Goal: Information Seeking & Learning: Find specific page/section

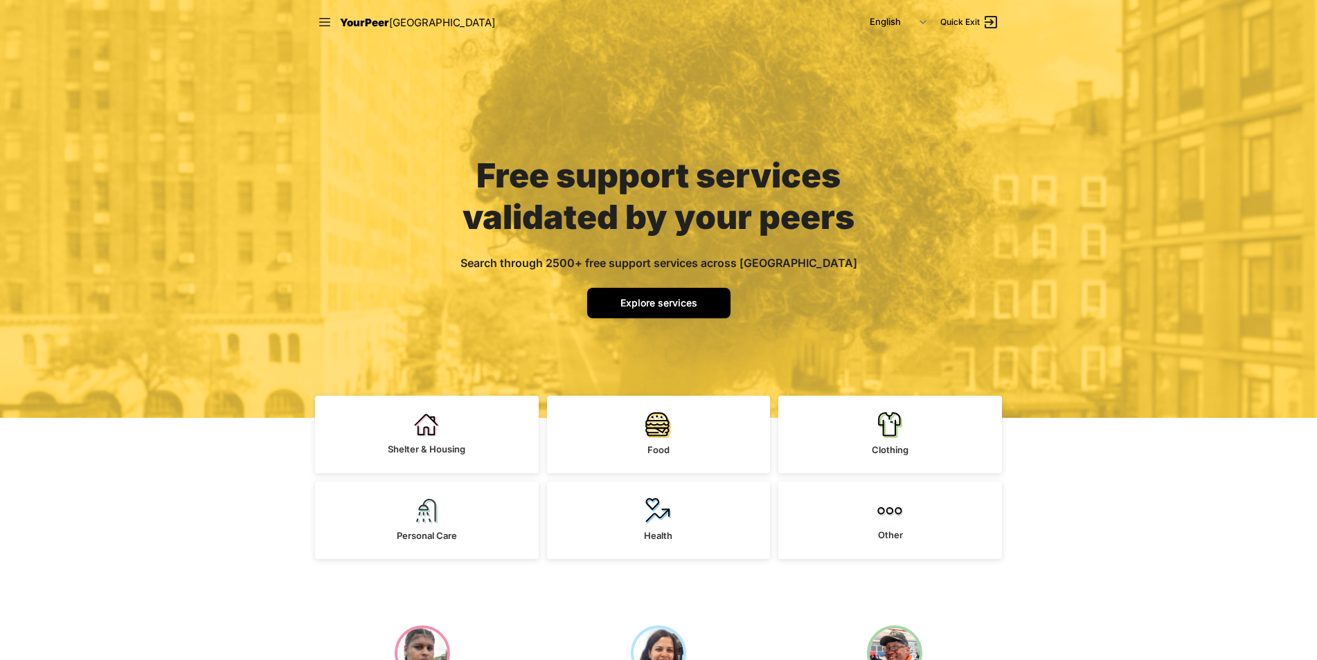
click at [669, 309] on link "Explore services" at bounding box center [658, 303] width 143 height 30
click at [660, 300] on span "Explore services" at bounding box center [658, 303] width 77 height 12
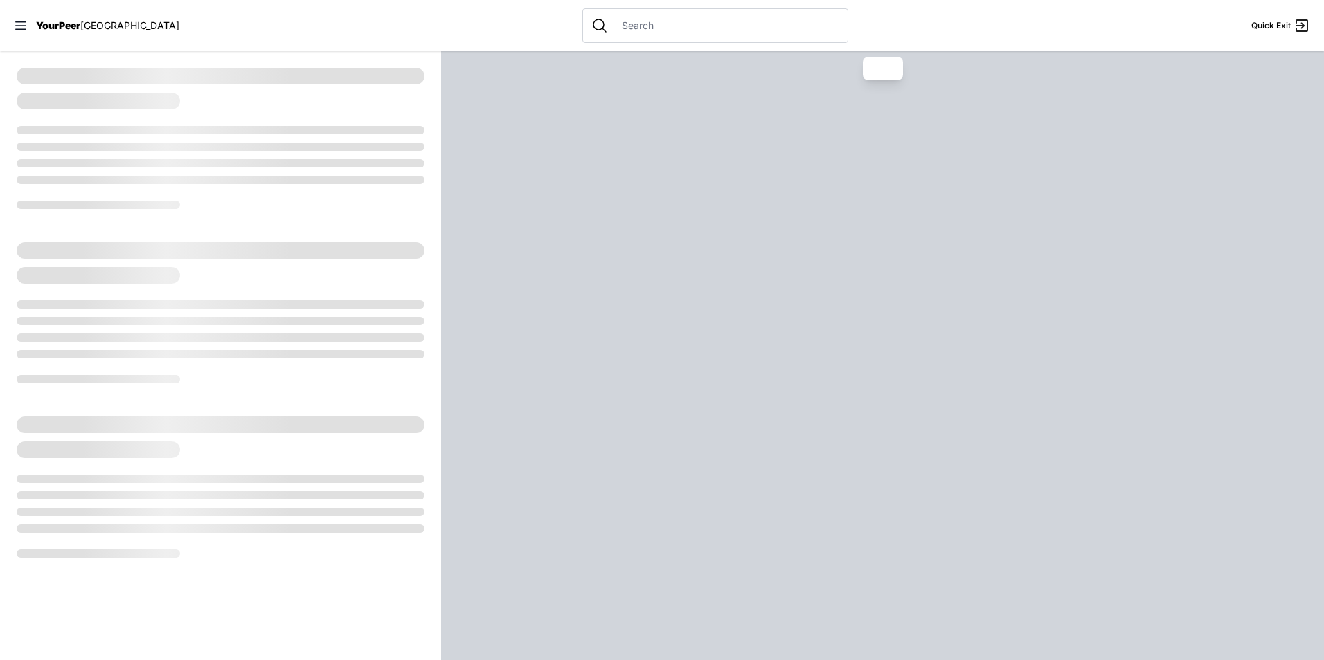
select select "recentlyUpdated"
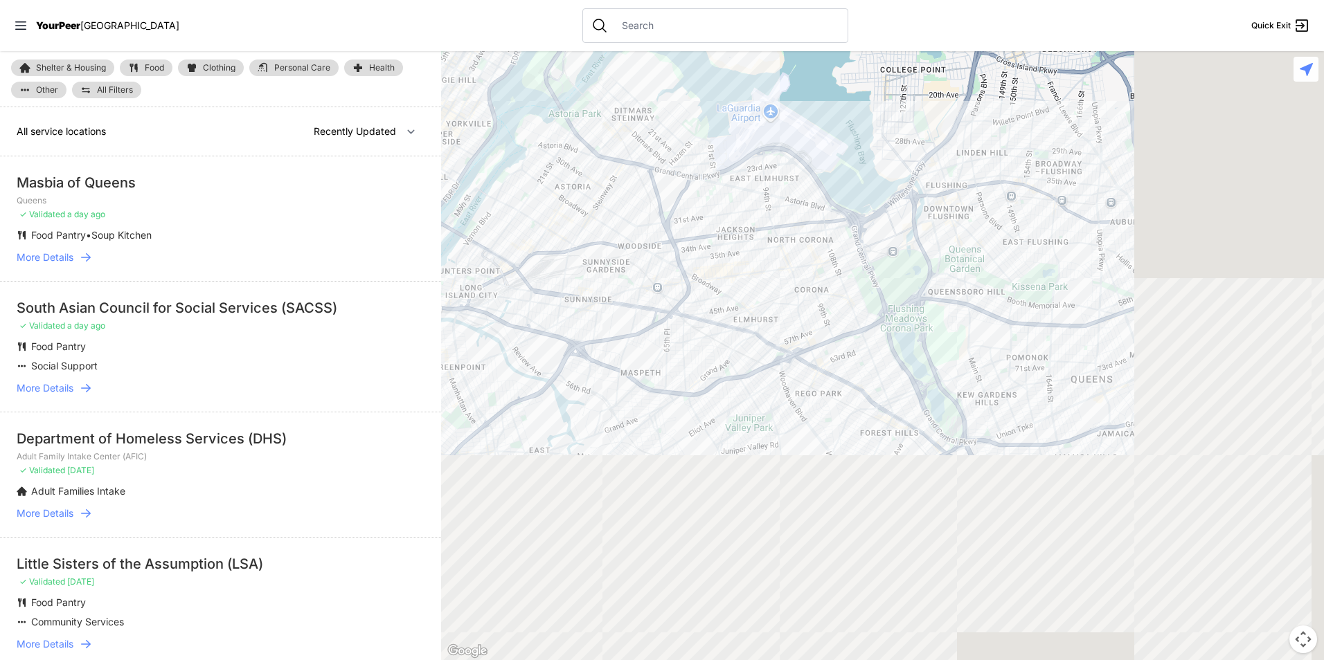
drag, startPoint x: 971, startPoint y: 326, endPoint x: 577, endPoint y: 66, distance: 471.8
click at [579, 62] on div at bounding box center [882, 355] width 883 height 609
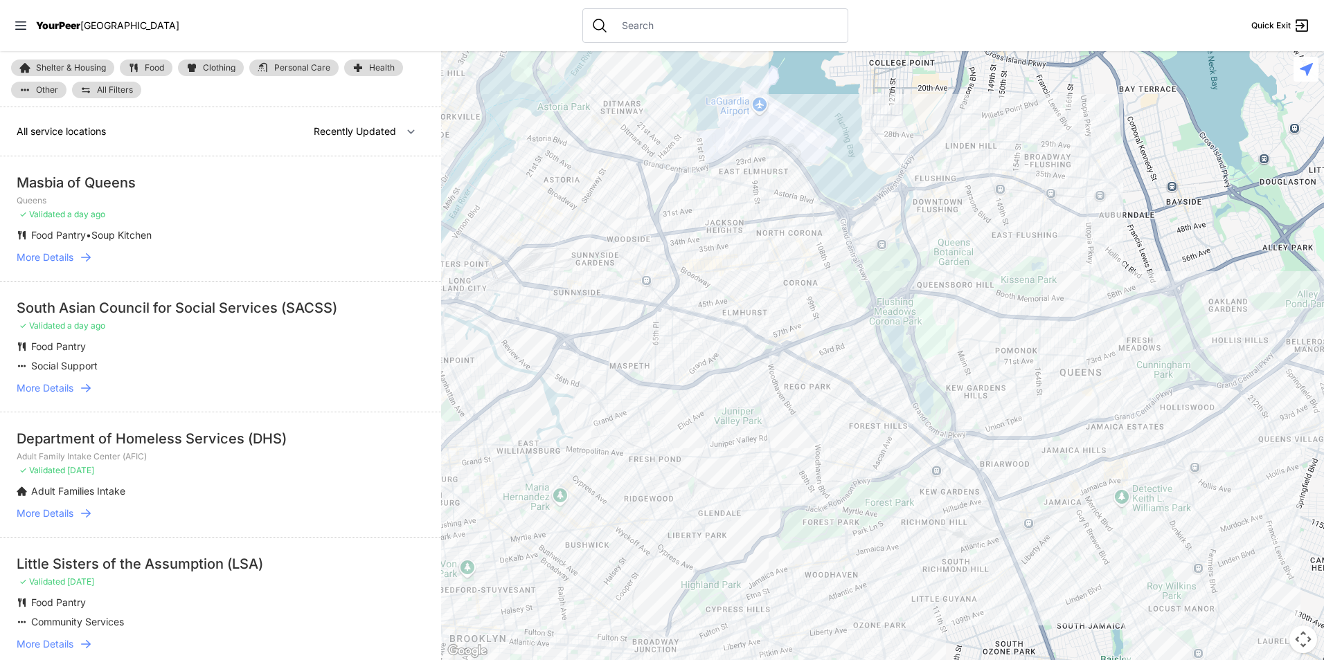
click at [629, 32] on input "text" at bounding box center [726, 26] width 226 height 14
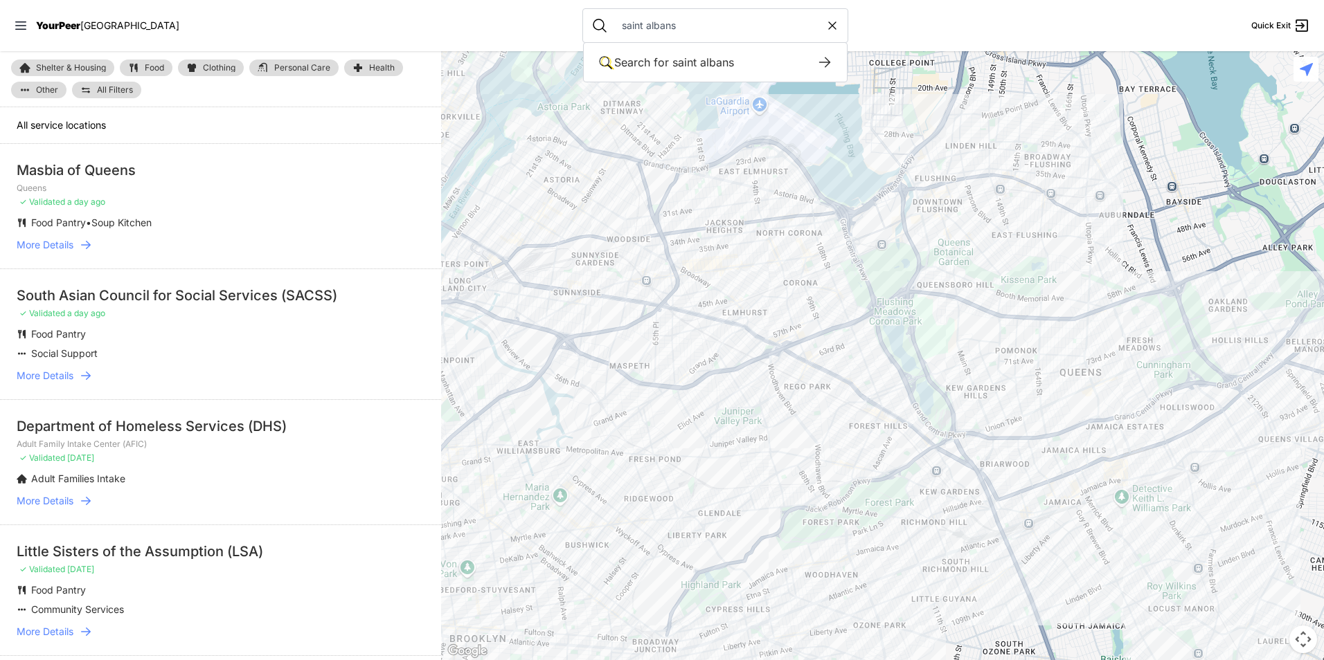
type input "saint albans"
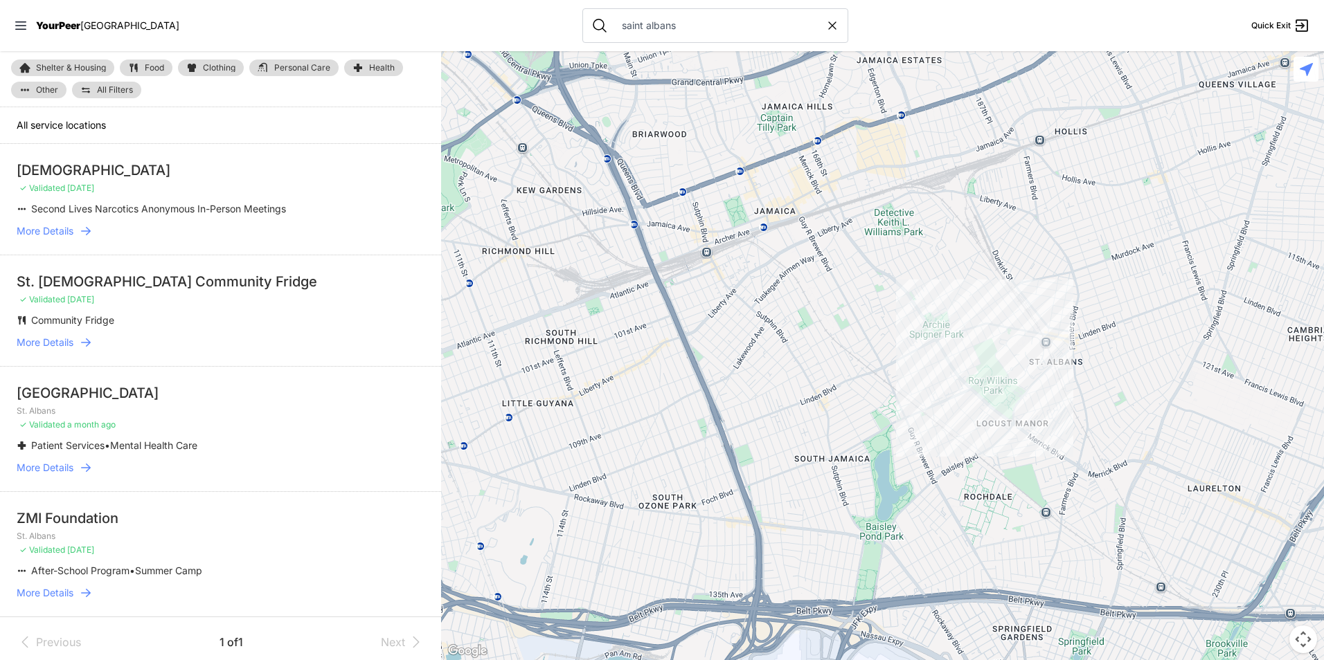
drag, startPoint x: 932, startPoint y: 432, endPoint x: 747, endPoint y: 408, distance: 186.3
click at [747, 408] on div at bounding box center [882, 355] width 883 height 609
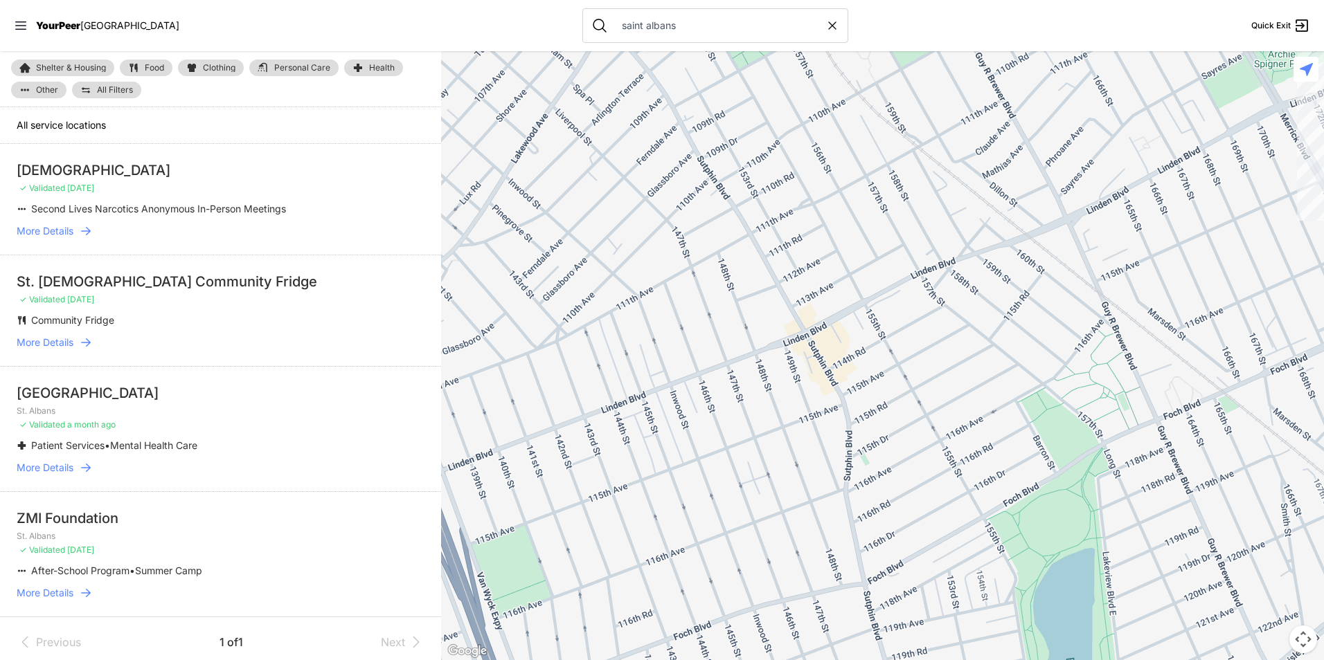
drag, startPoint x: 834, startPoint y: 341, endPoint x: 820, endPoint y: 397, distance: 57.9
click at [820, 397] on div at bounding box center [882, 355] width 883 height 609
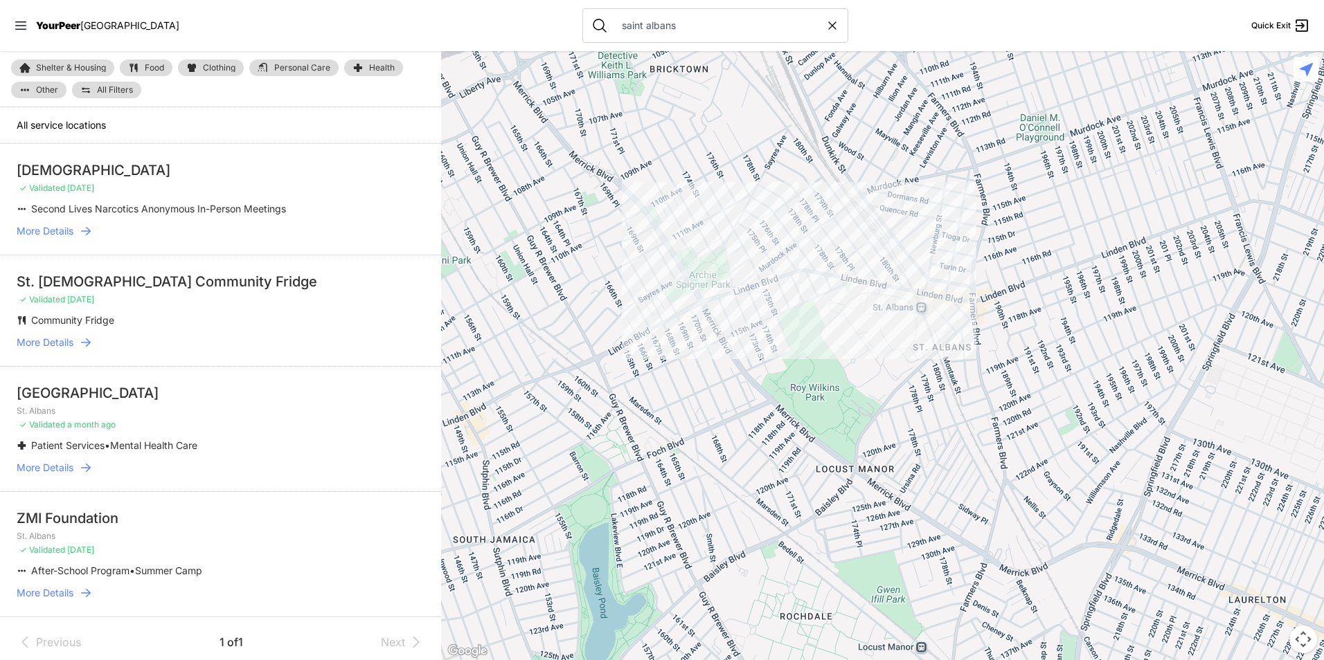
drag, startPoint x: 794, startPoint y: 368, endPoint x: 602, endPoint y: 415, distance: 198.0
click at [587, 397] on div at bounding box center [882, 355] width 883 height 609
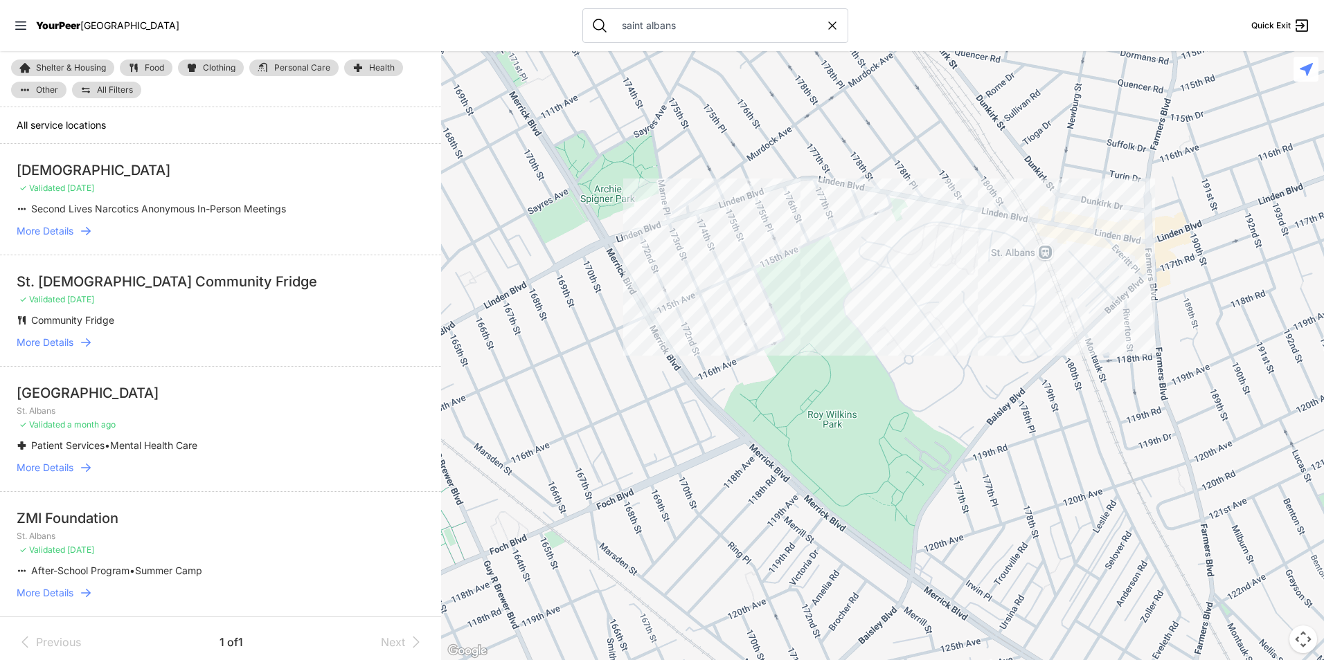
drag, startPoint x: 894, startPoint y: 361, endPoint x: 881, endPoint y: 364, distance: 12.8
click at [882, 368] on div at bounding box center [882, 355] width 883 height 609
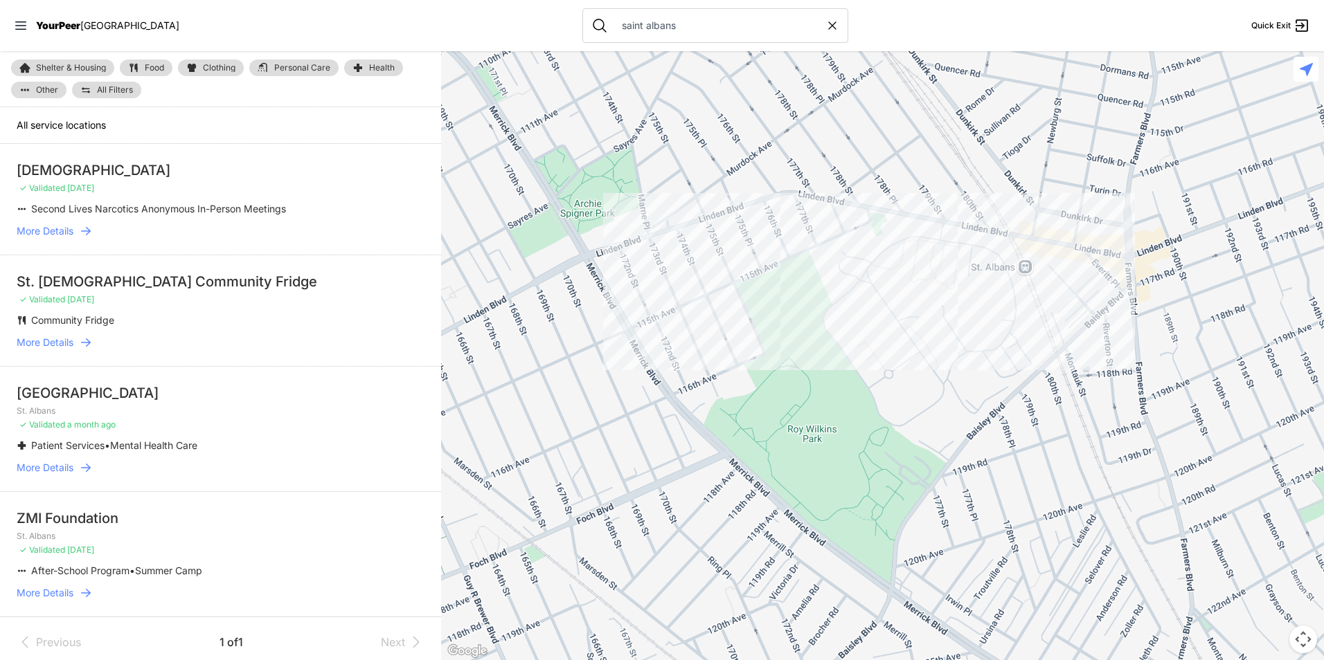
click at [927, 308] on div at bounding box center [882, 355] width 883 height 609
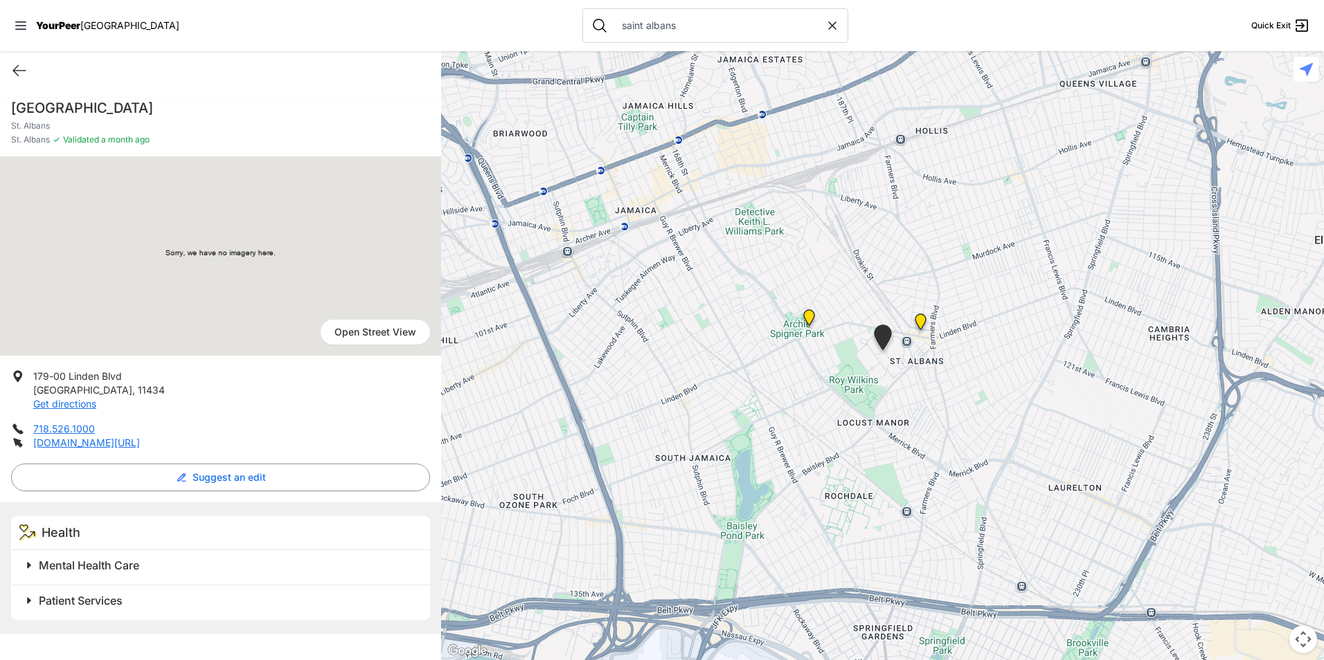
click at [2, 60] on div "Quick Exit" at bounding box center [220, 70] width 441 height 39
click at [15, 74] on icon at bounding box center [19, 70] width 17 height 17
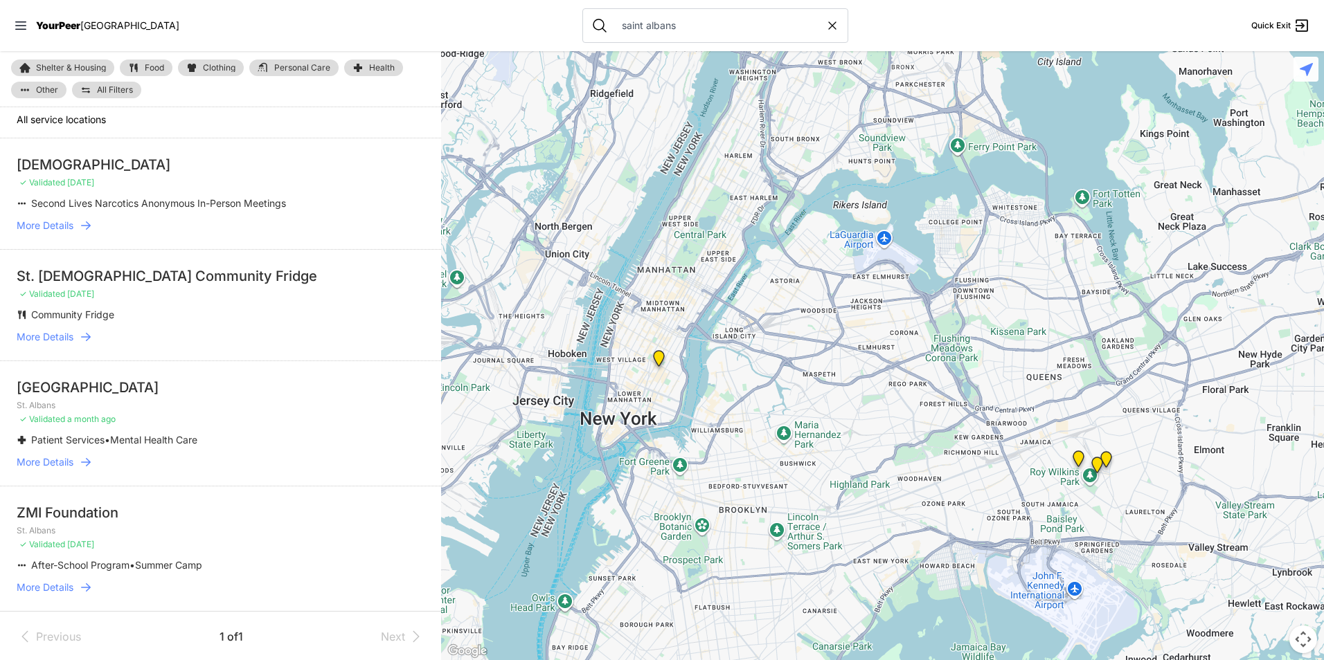
scroll to position [7, 0]
click at [53, 584] on span "More Details" at bounding box center [45, 586] width 57 height 14
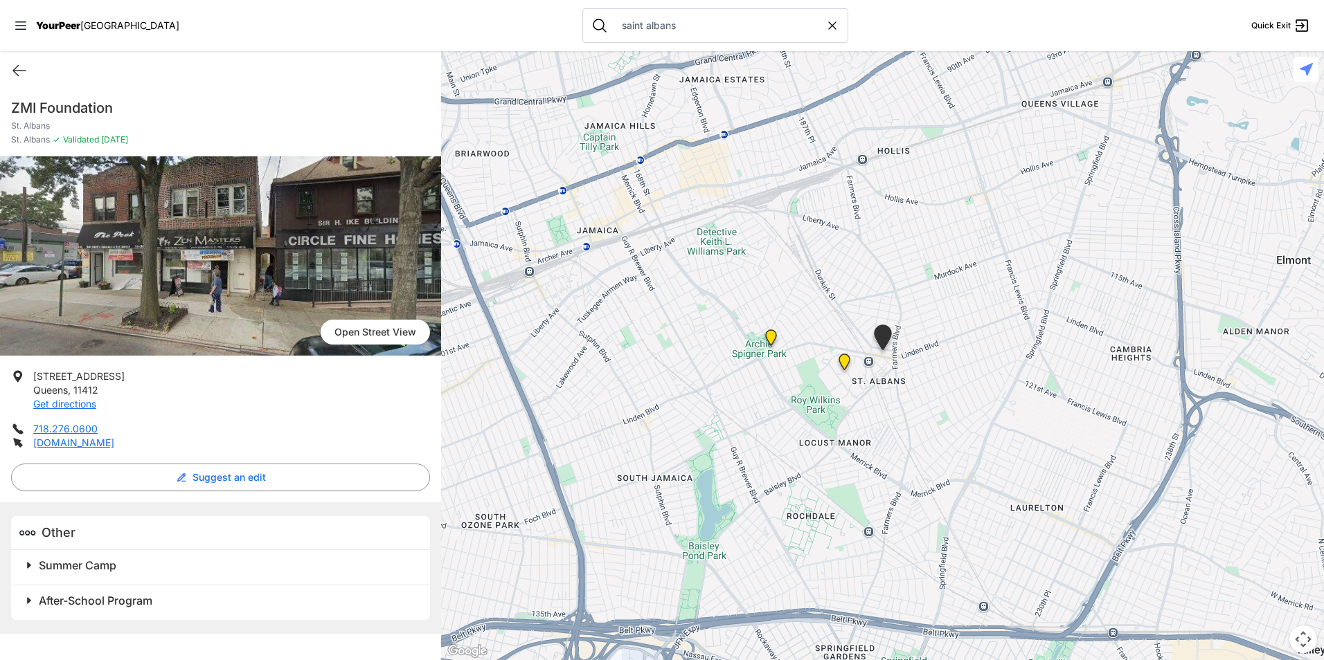
click at [121, 577] on div "Summer Camp" at bounding box center [220, 567] width 419 height 35
click at [69, 569] on span "Summer Camp" at bounding box center [78, 566] width 78 height 14
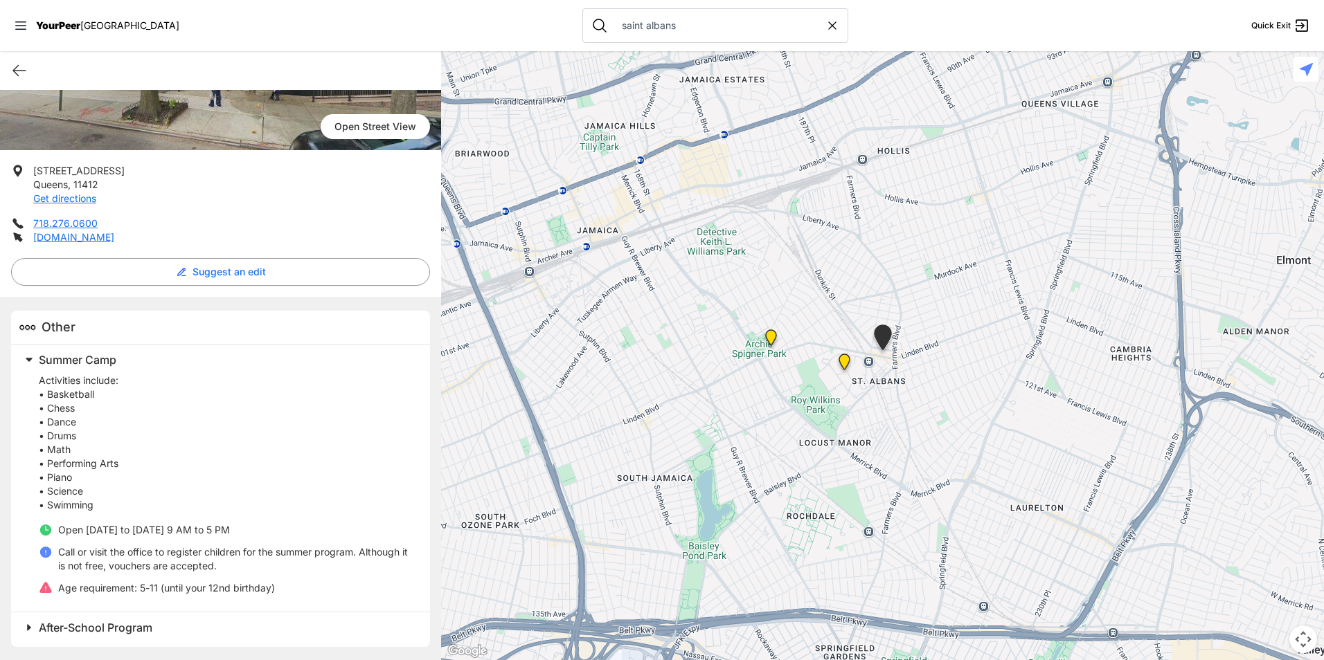
scroll to position [206, 0]
click at [97, 625] on span "After-School Program" at bounding box center [96, 627] width 114 height 14
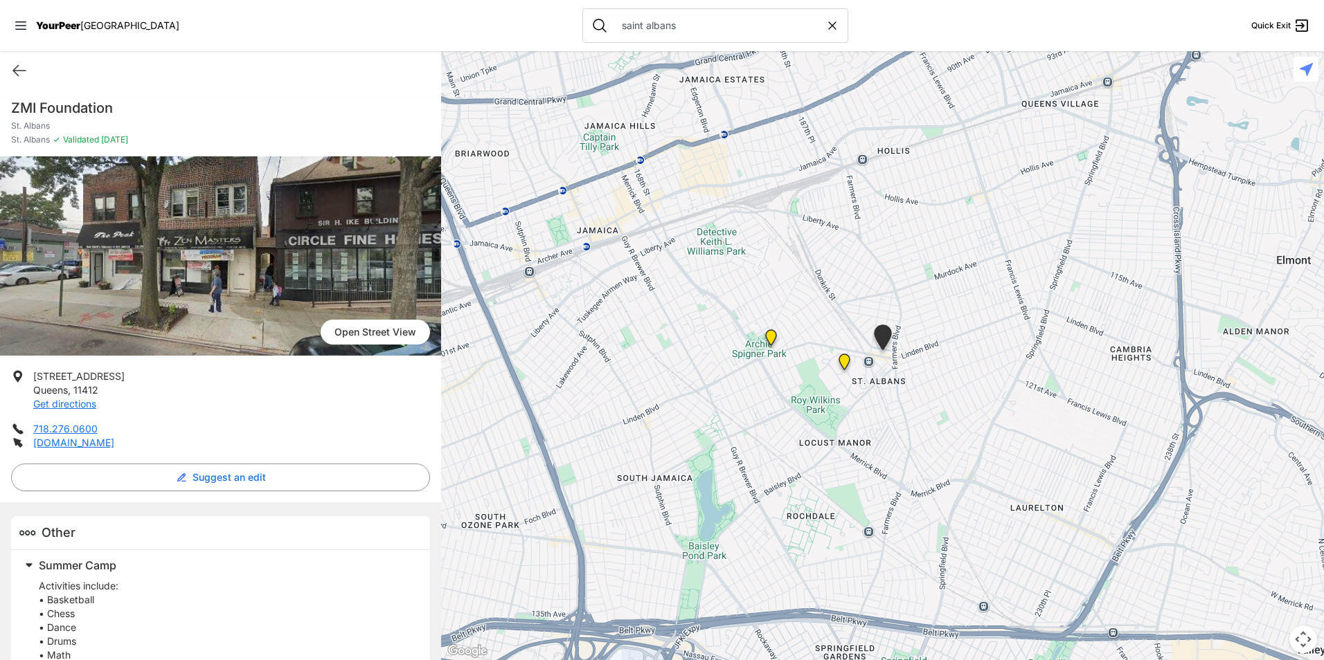
click at [768, 343] on img at bounding box center [771, 340] width 28 height 33
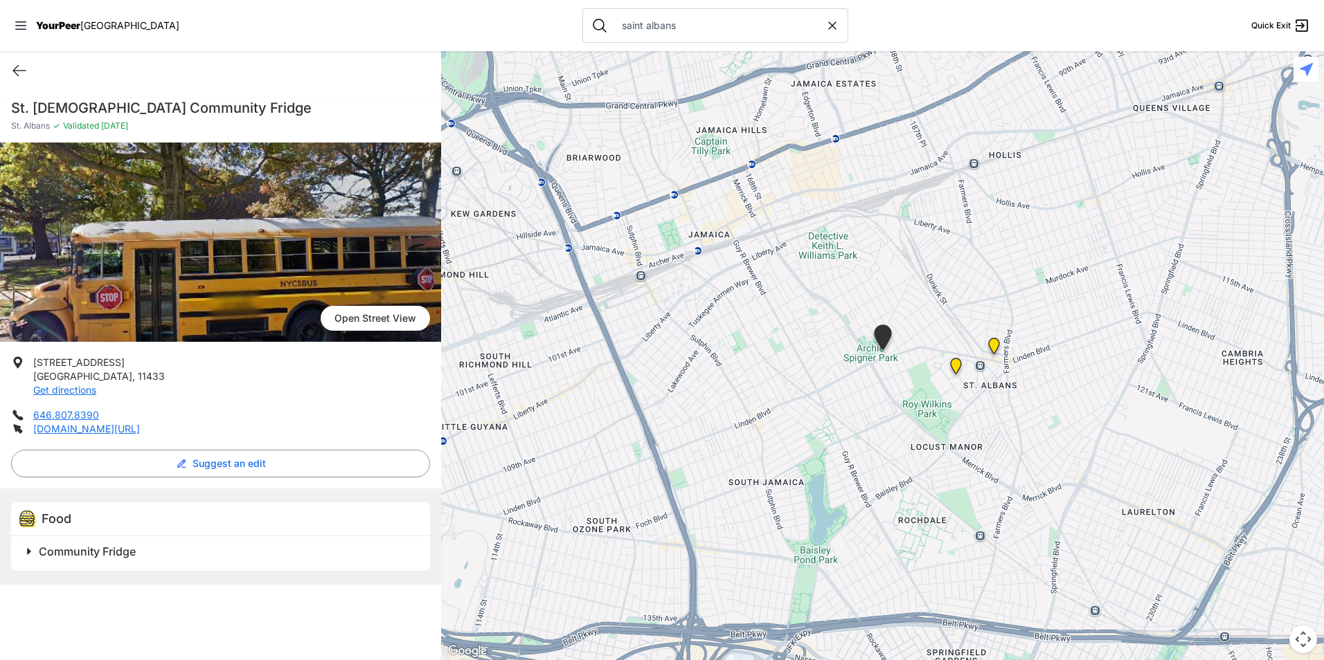
click at [131, 546] on span "Community Fridge" at bounding box center [87, 552] width 97 height 14
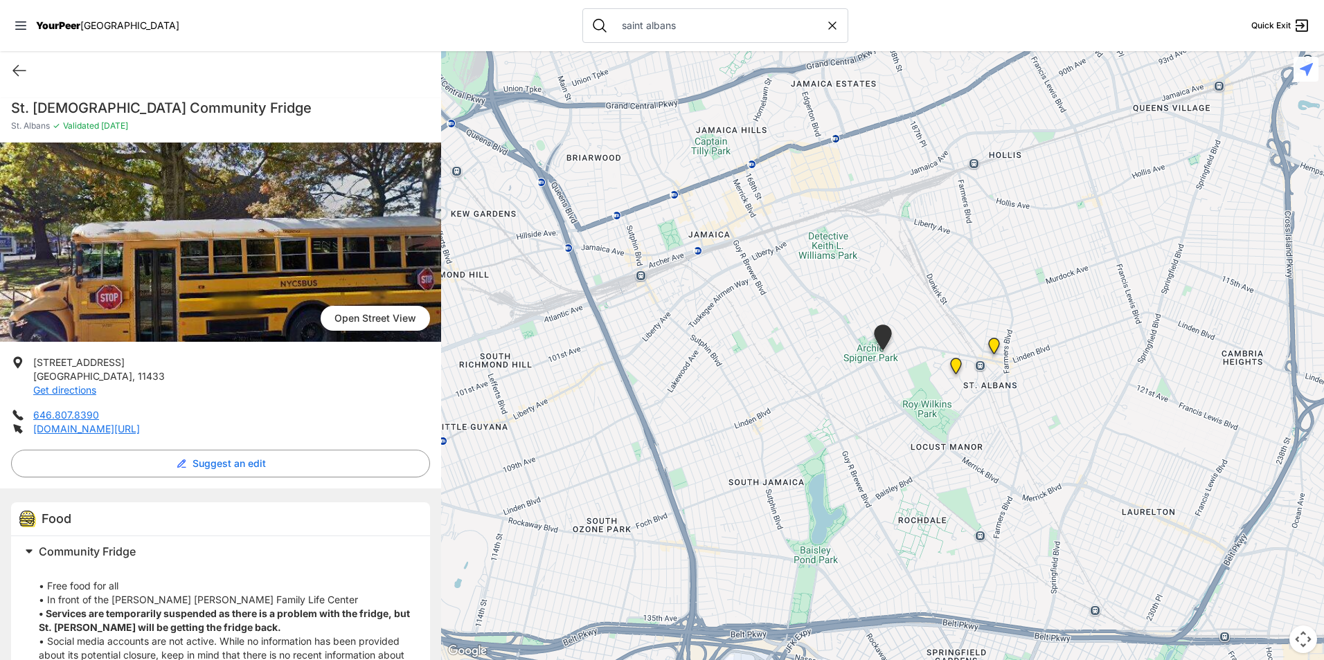
scroll to position [80, 0]
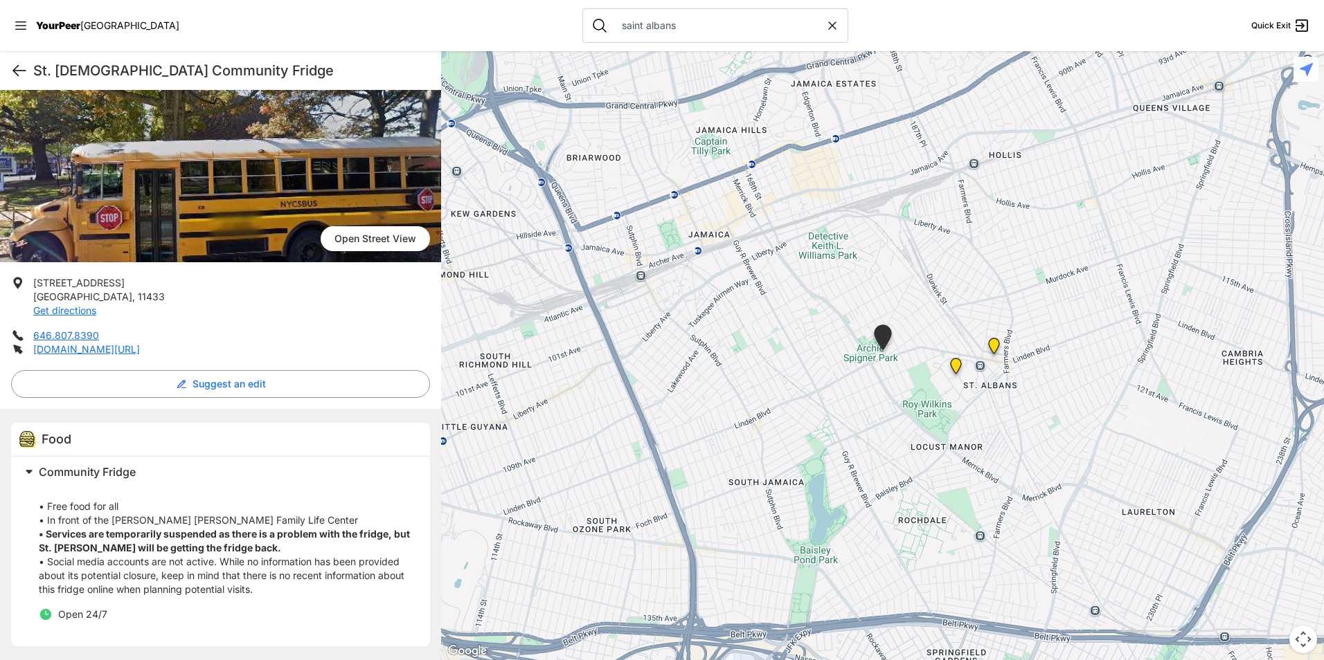
click at [11, 68] on icon at bounding box center [19, 70] width 17 height 17
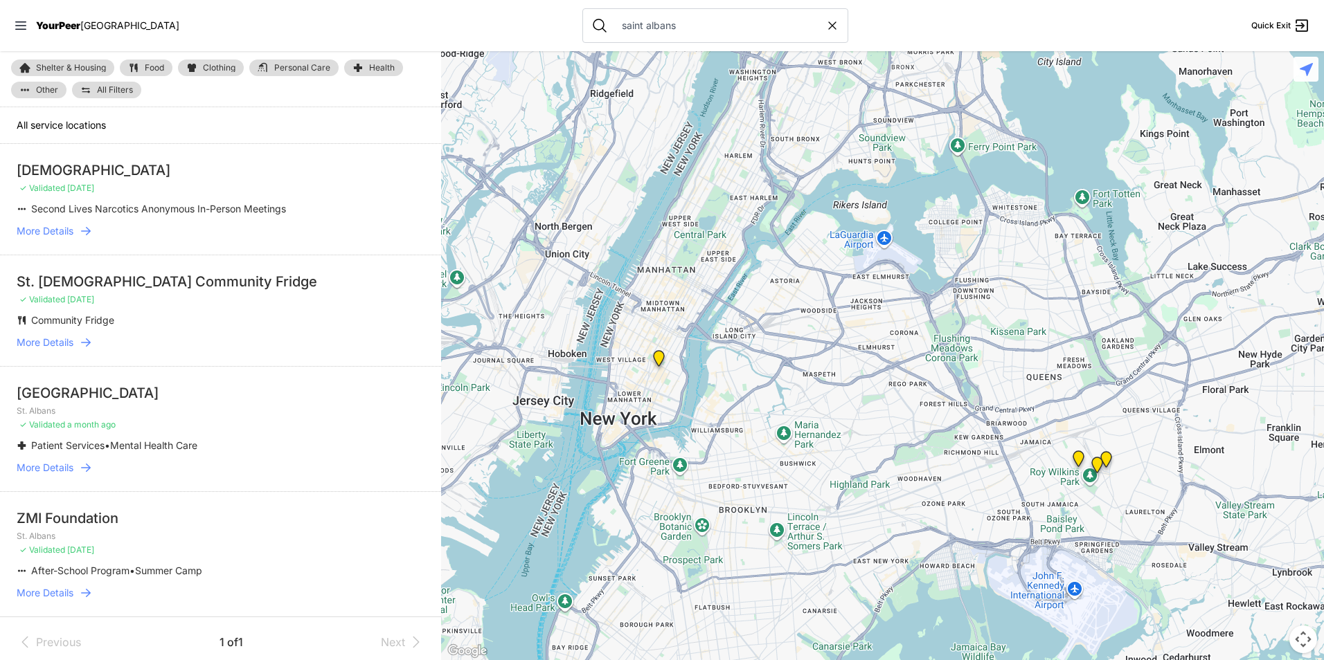
click at [78, 235] on link "More Details" at bounding box center [221, 231] width 408 height 14
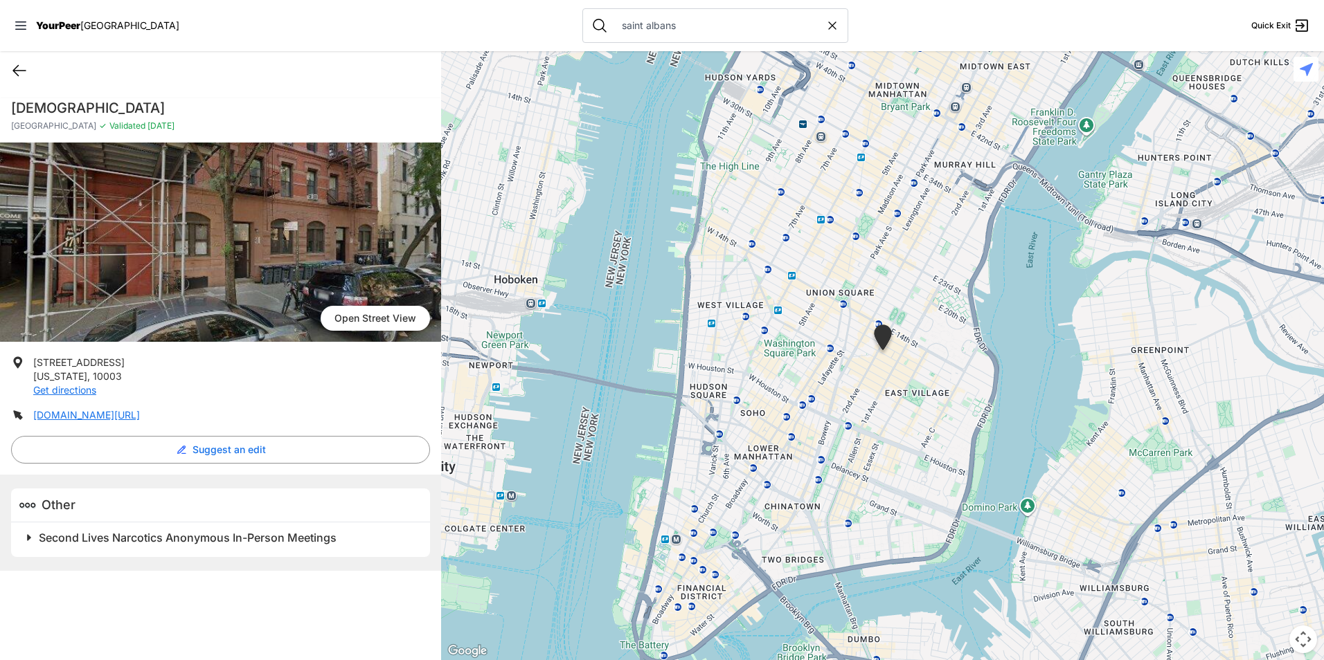
click at [20, 78] on icon at bounding box center [19, 70] width 17 height 17
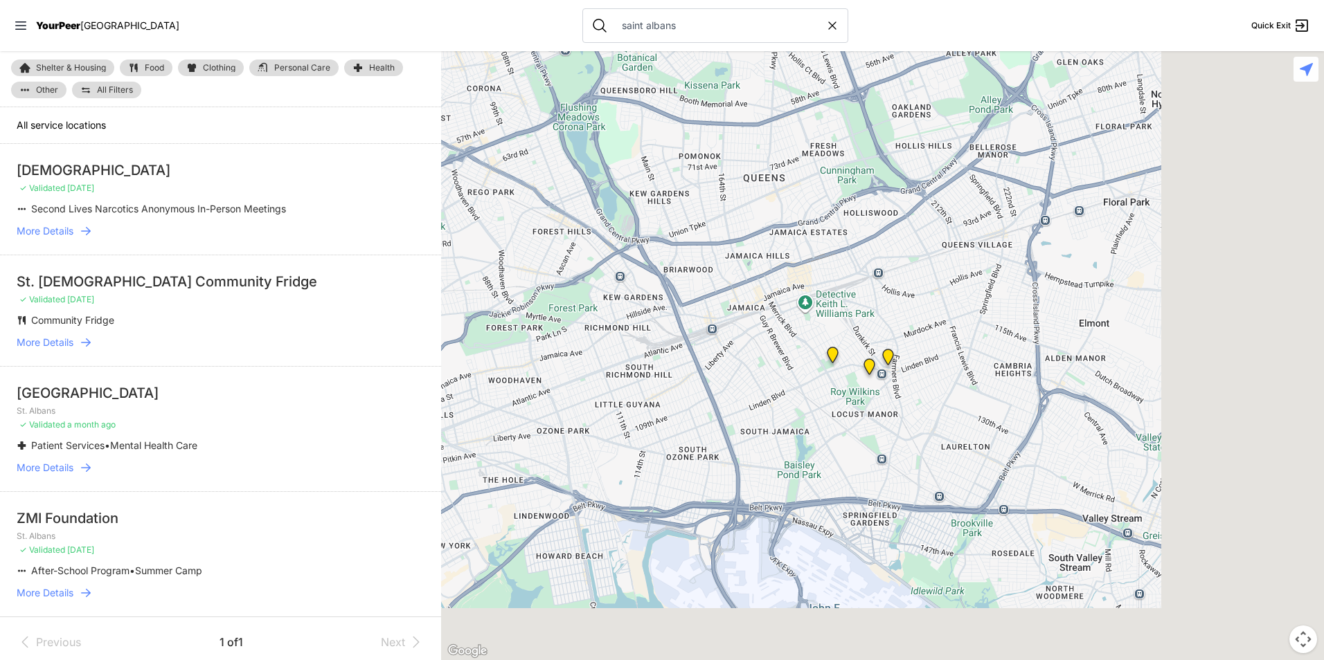
drag, startPoint x: 1039, startPoint y: 429, endPoint x: 824, endPoint y: 348, distance: 230.3
click at [830, 353] on div at bounding box center [882, 355] width 883 height 609
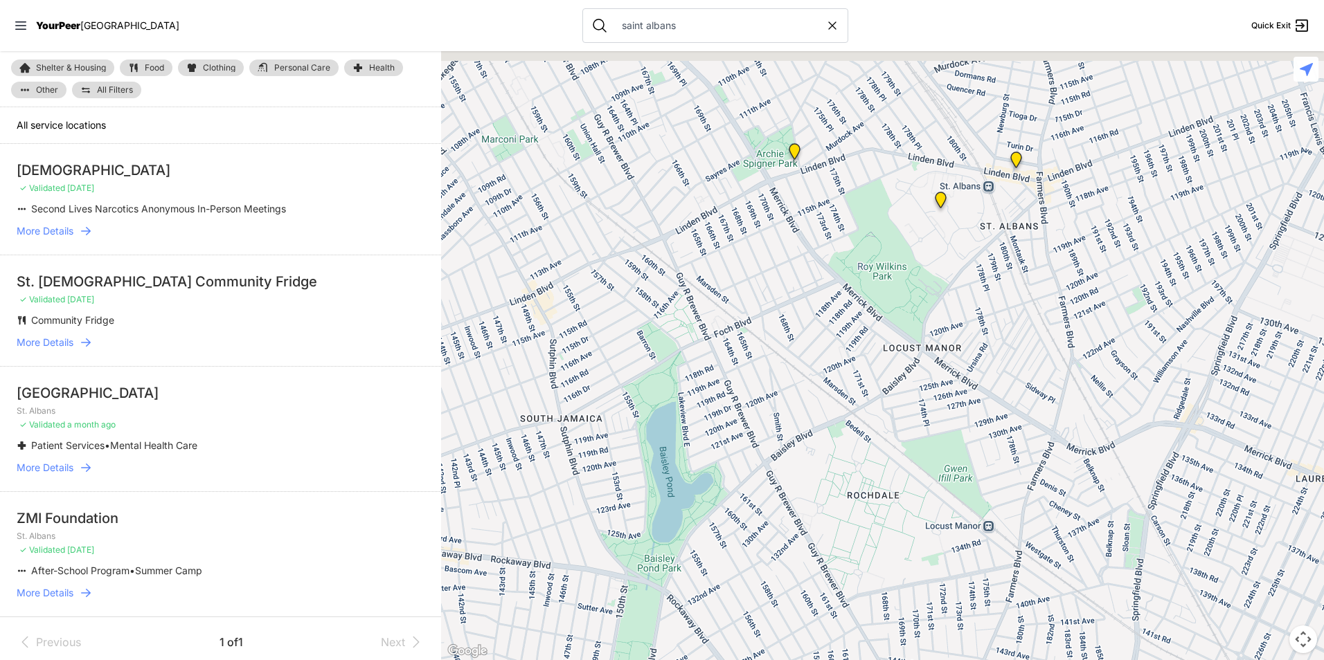
drag, startPoint x: 830, startPoint y: 282, endPoint x: 815, endPoint y: 369, distance: 87.7
click at [815, 369] on div at bounding box center [882, 355] width 883 height 609
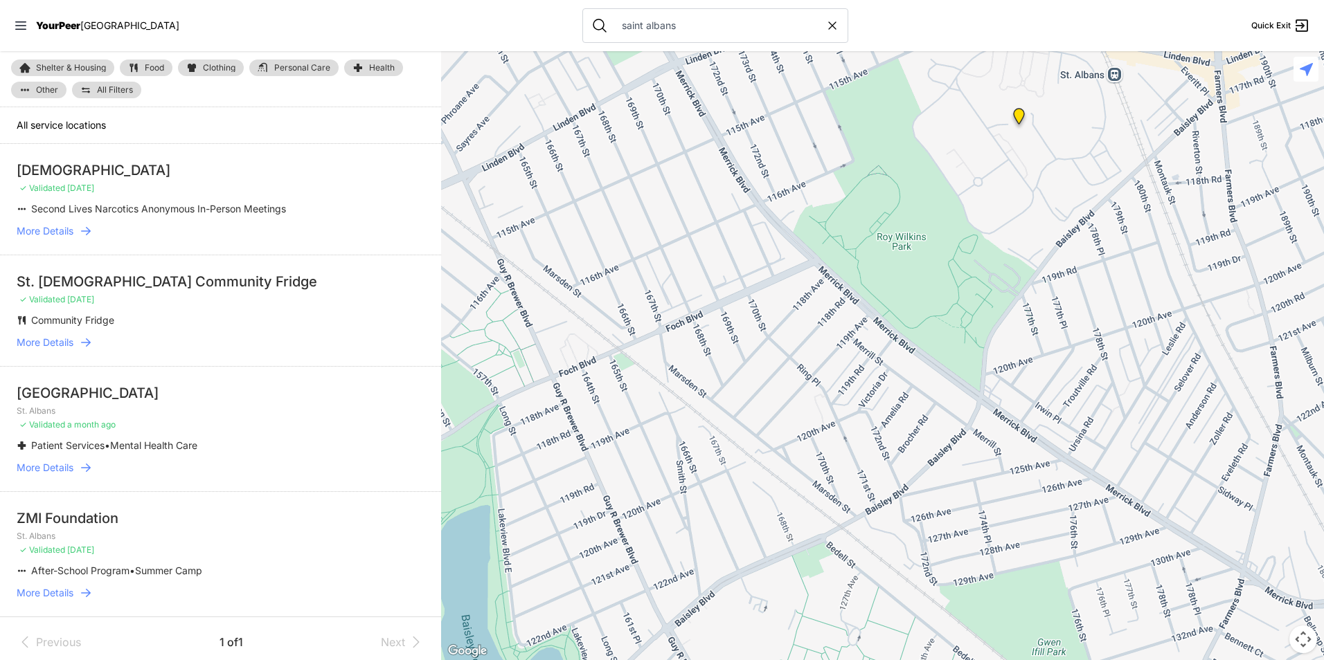
drag, startPoint x: 858, startPoint y: 249, endPoint x: 865, endPoint y: 265, distance: 17.4
click at [856, 263] on div at bounding box center [882, 355] width 883 height 609
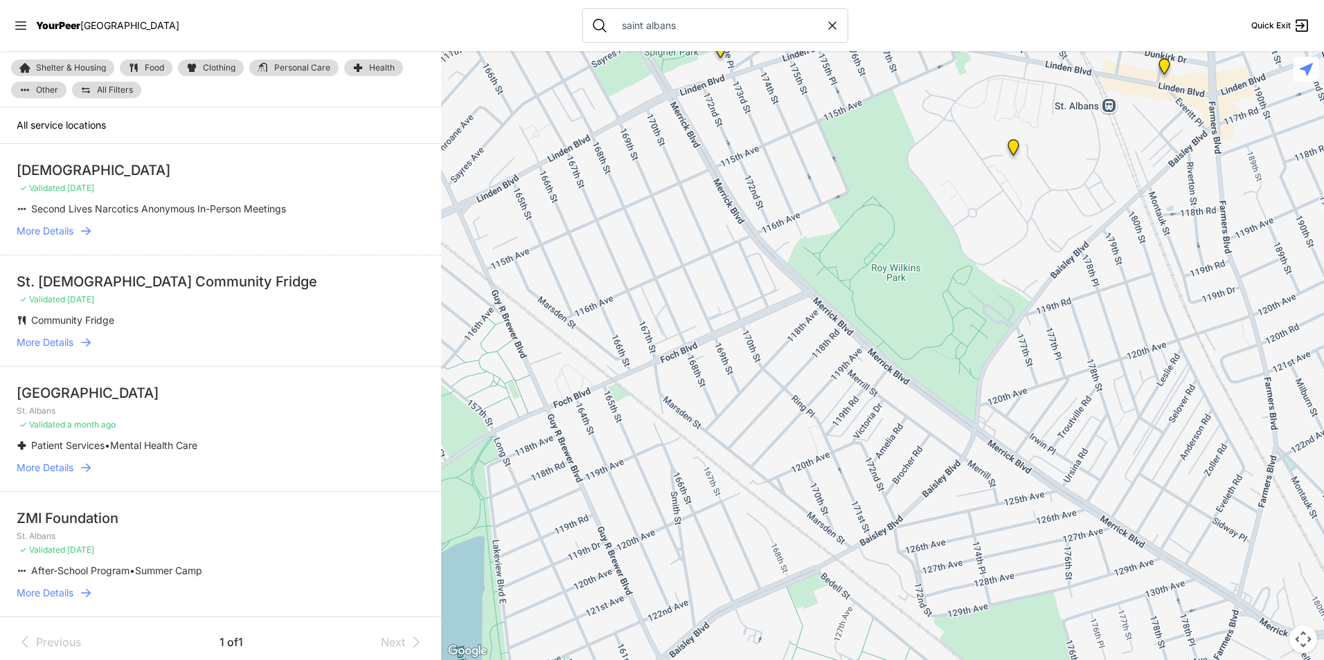
drag, startPoint x: 892, startPoint y: 279, endPoint x: 884, endPoint y: 349, distance: 70.4
click at [884, 347] on div at bounding box center [882, 355] width 883 height 609
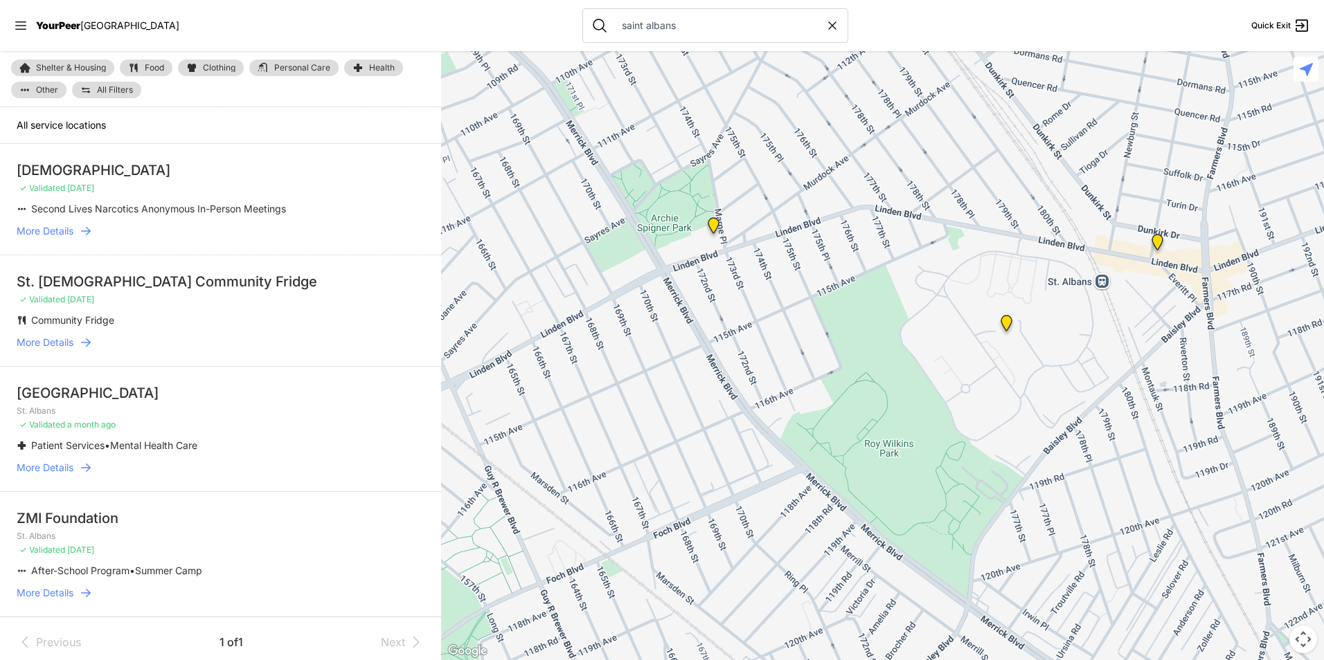
drag, startPoint x: 703, startPoint y: 234, endPoint x: 715, endPoint y: 312, distance: 78.4
click at [715, 312] on div at bounding box center [882, 355] width 883 height 609
